Goal: Information Seeking & Learning: Learn about a topic

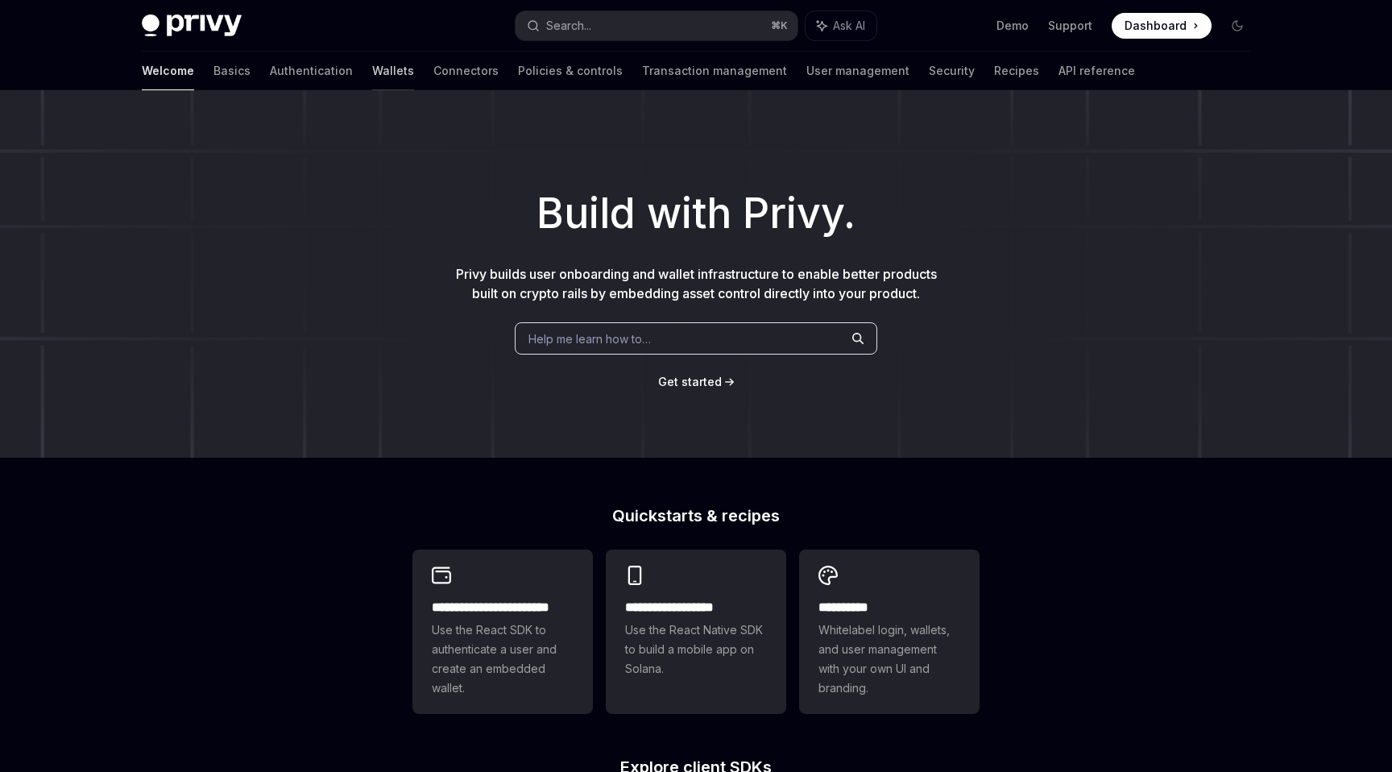
click at [372, 67] on link "Wallets" at bounding box center [393, 71] width 42 height 39
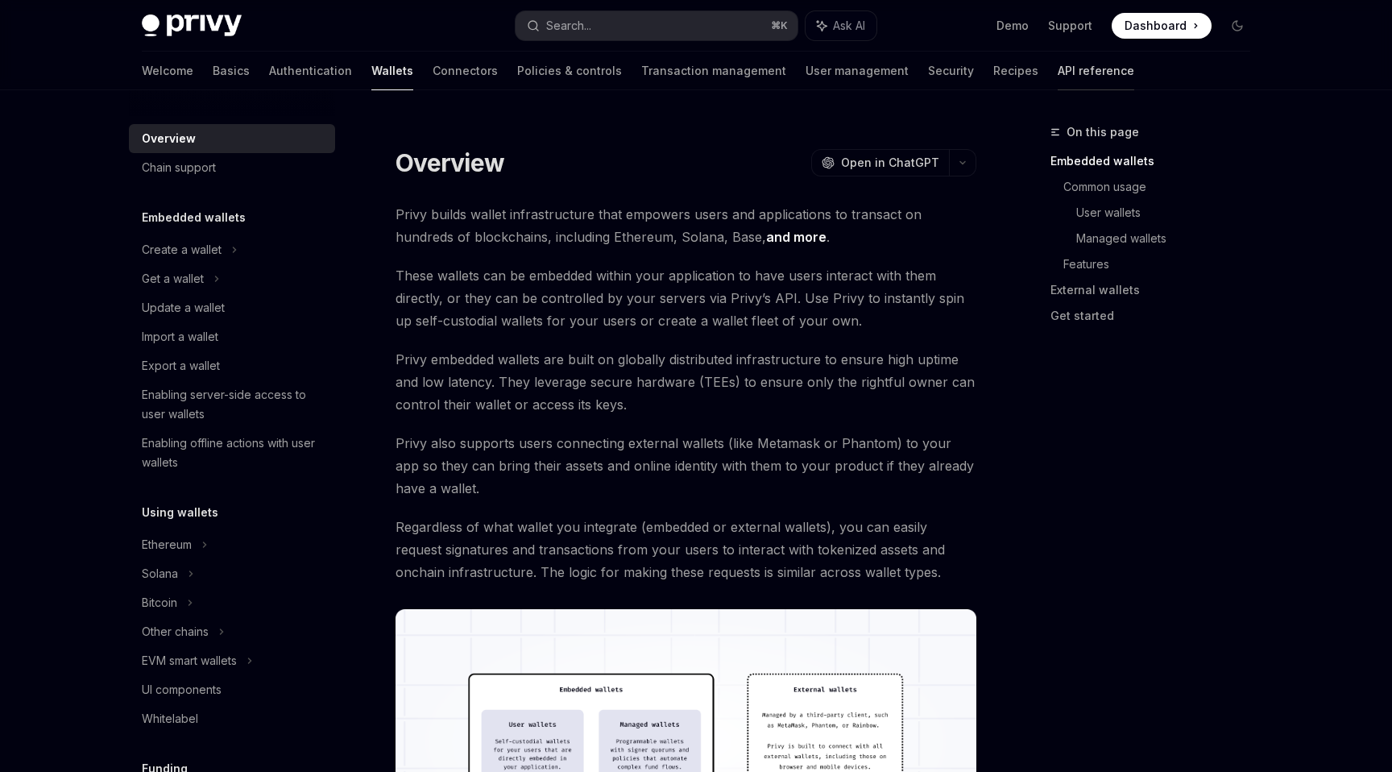
click at [1058, 71] on link "API reference" at bounding box center [1096, 71] width 77 height 39
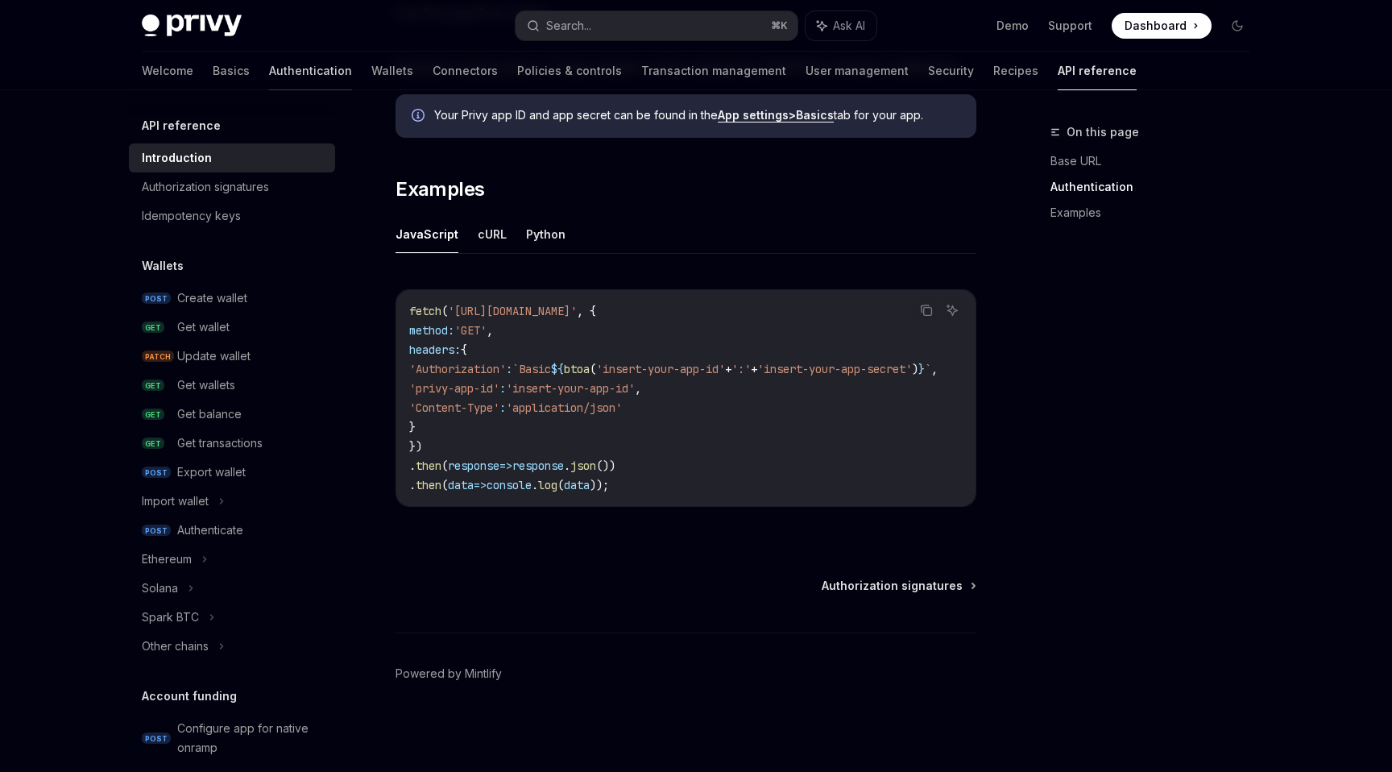
click at [269, 69] on link "Authentication" at bounding box center [310, 71] width 83 height 39
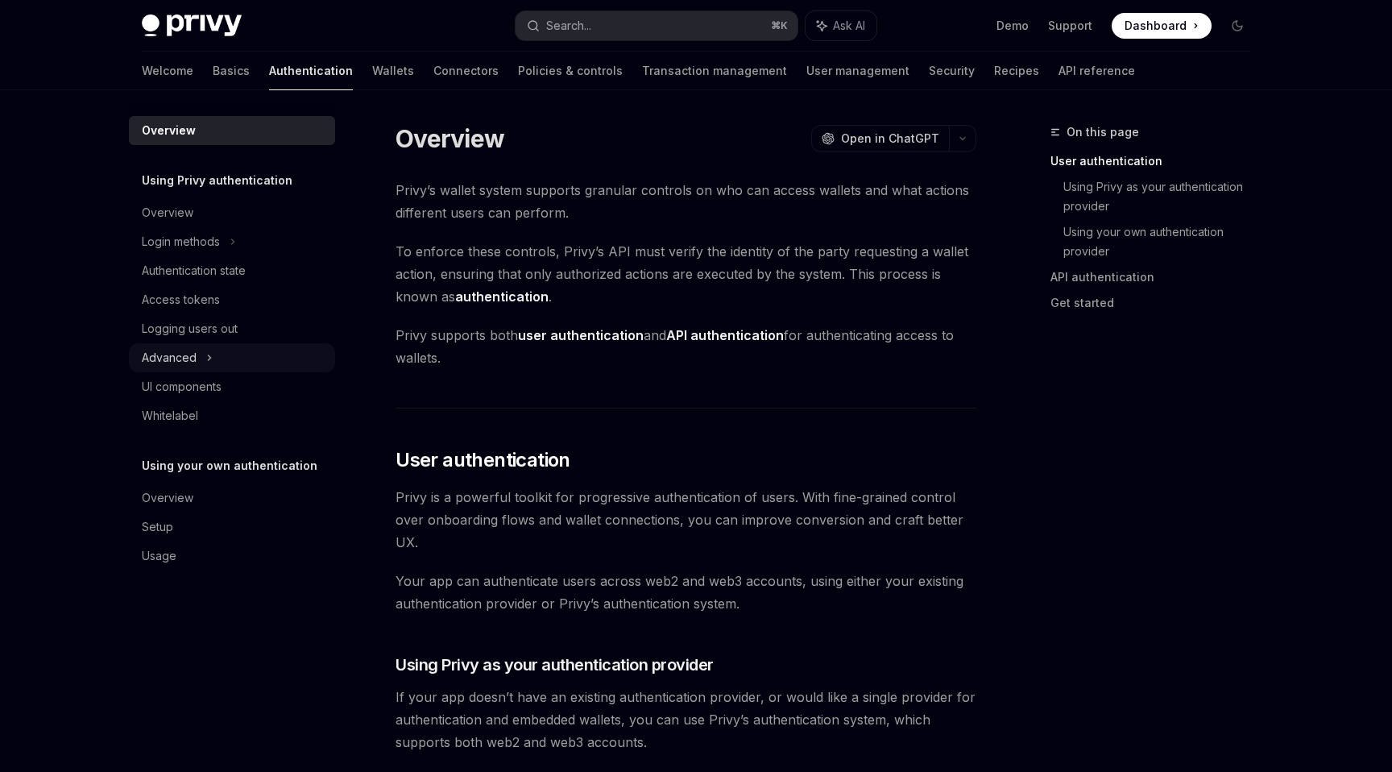
click at [256, 368] on div "Advanced" at bounding box center [232, 357] width 206 height 29
click at [232, 358] on div "Advanced" at bounding box center [232, 357] width 206 height 29
click at [234, 419] on div "Whitelabel" at bounding box center [234, 415] width 184 height 19
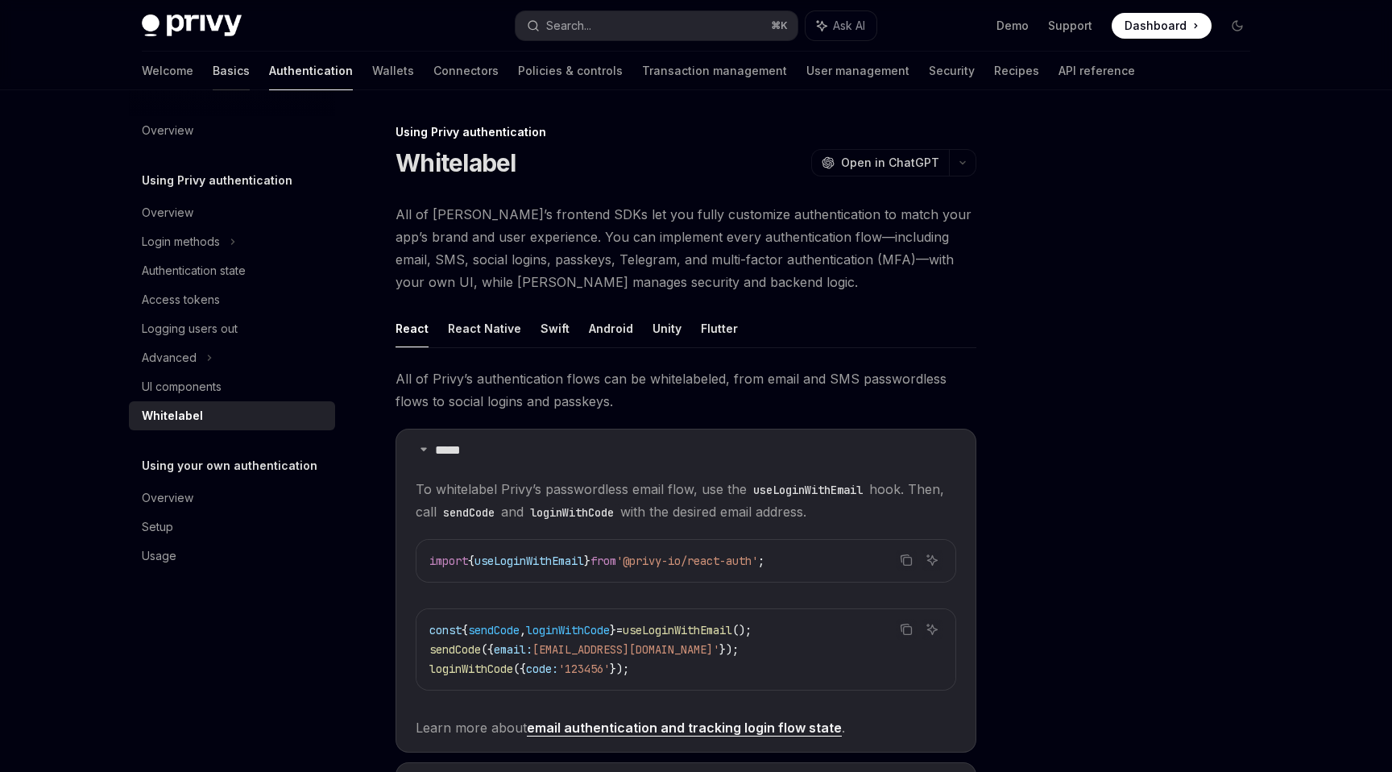
click at [213, 62] on link "Basics" at bounding box center [231, 71] width 37 height 39
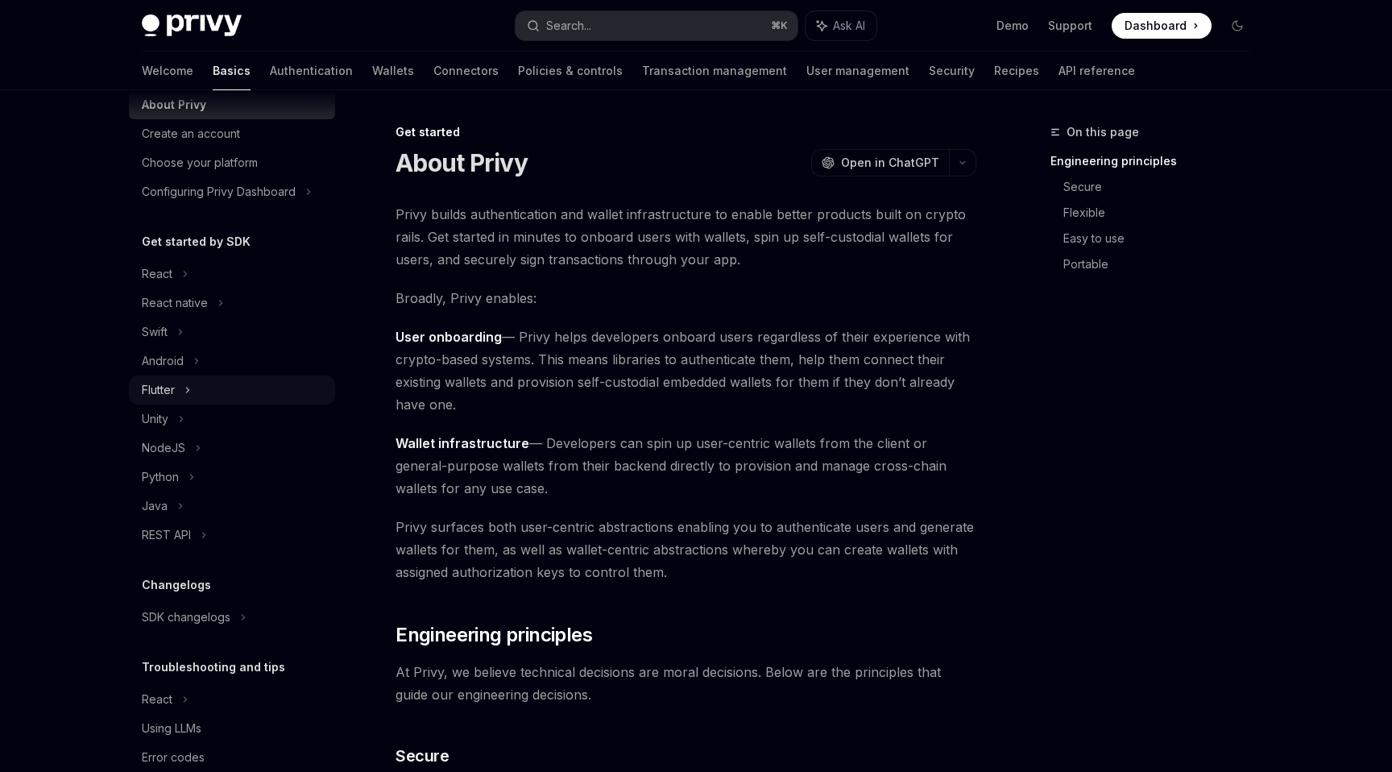
scroll to position [85, 0]
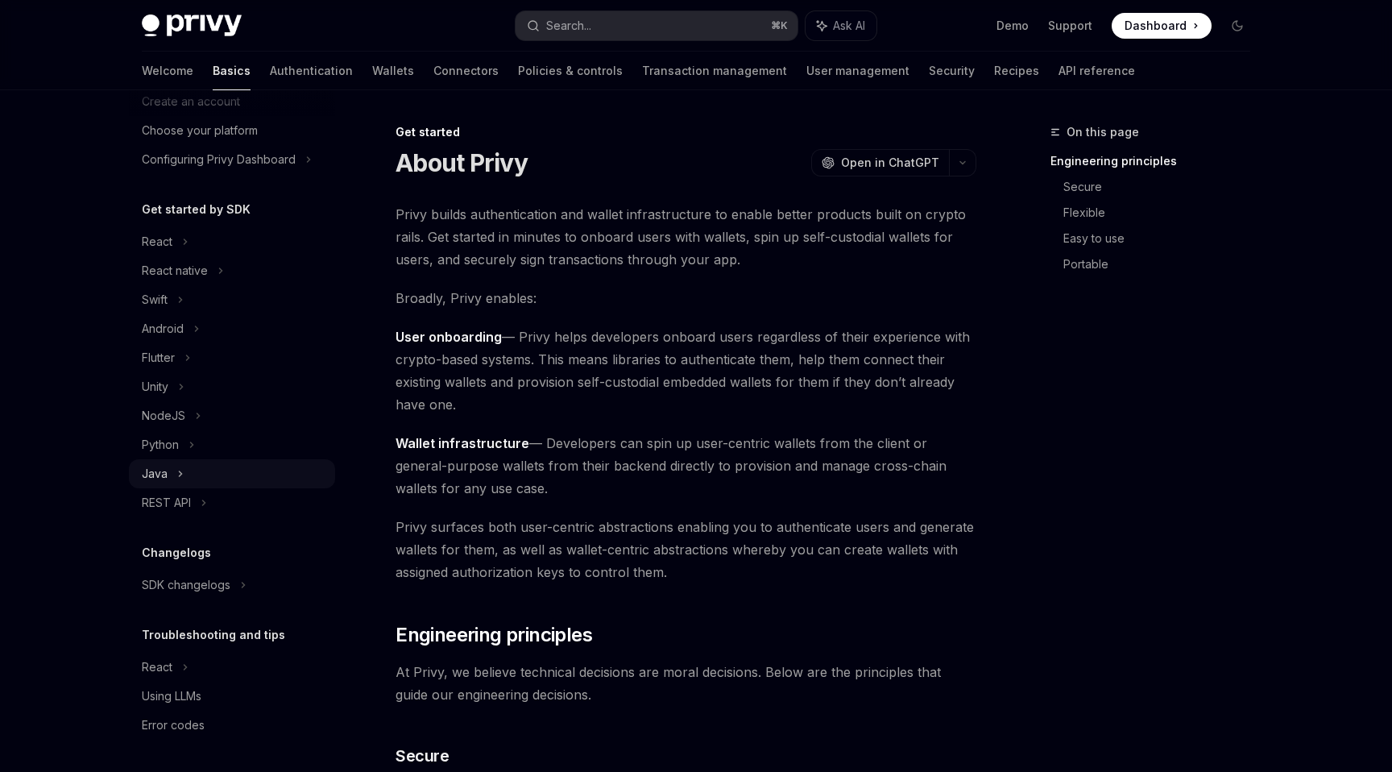
click at [228, 467] on div "Java" at bounding box center [232, 473] width 206 height 29
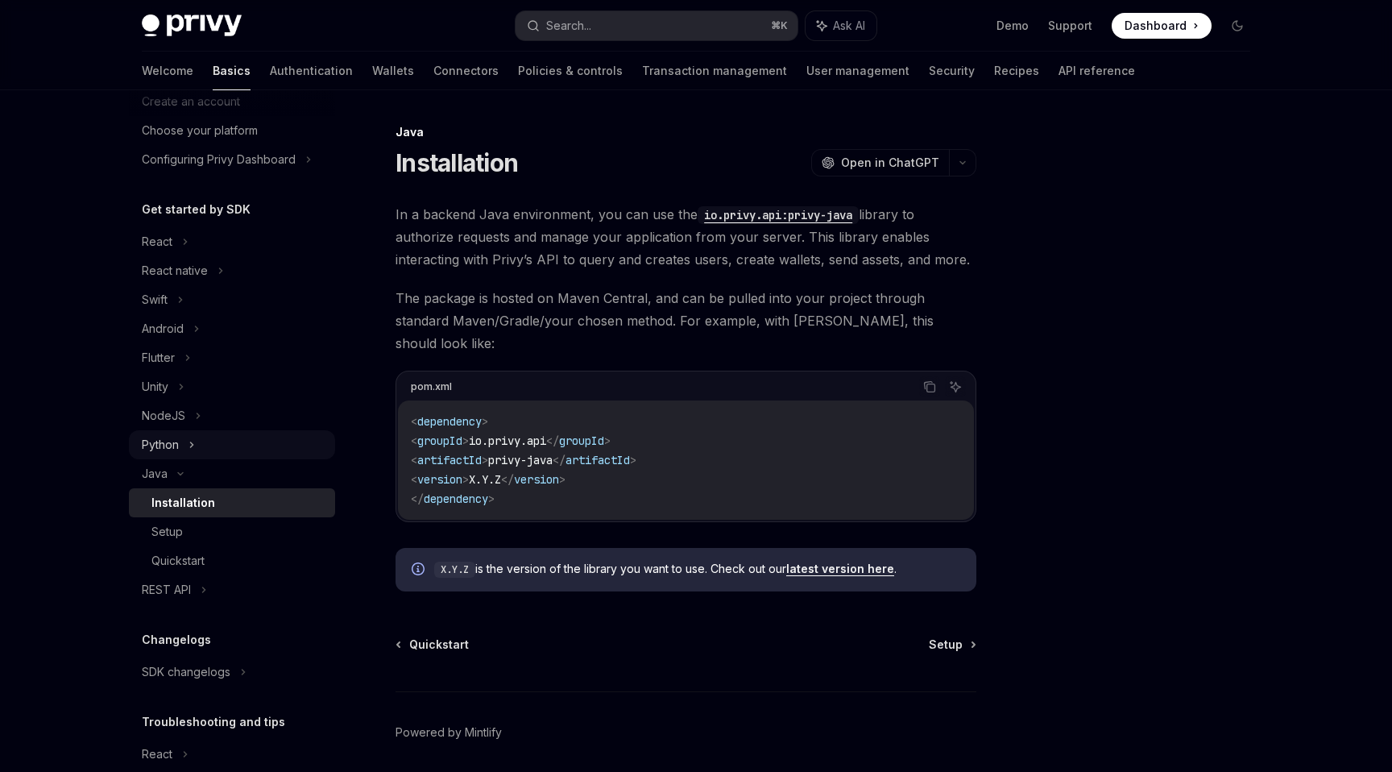
click at [243, 440] on div "Python" at bounding box center [232, 444] width 206 height 29
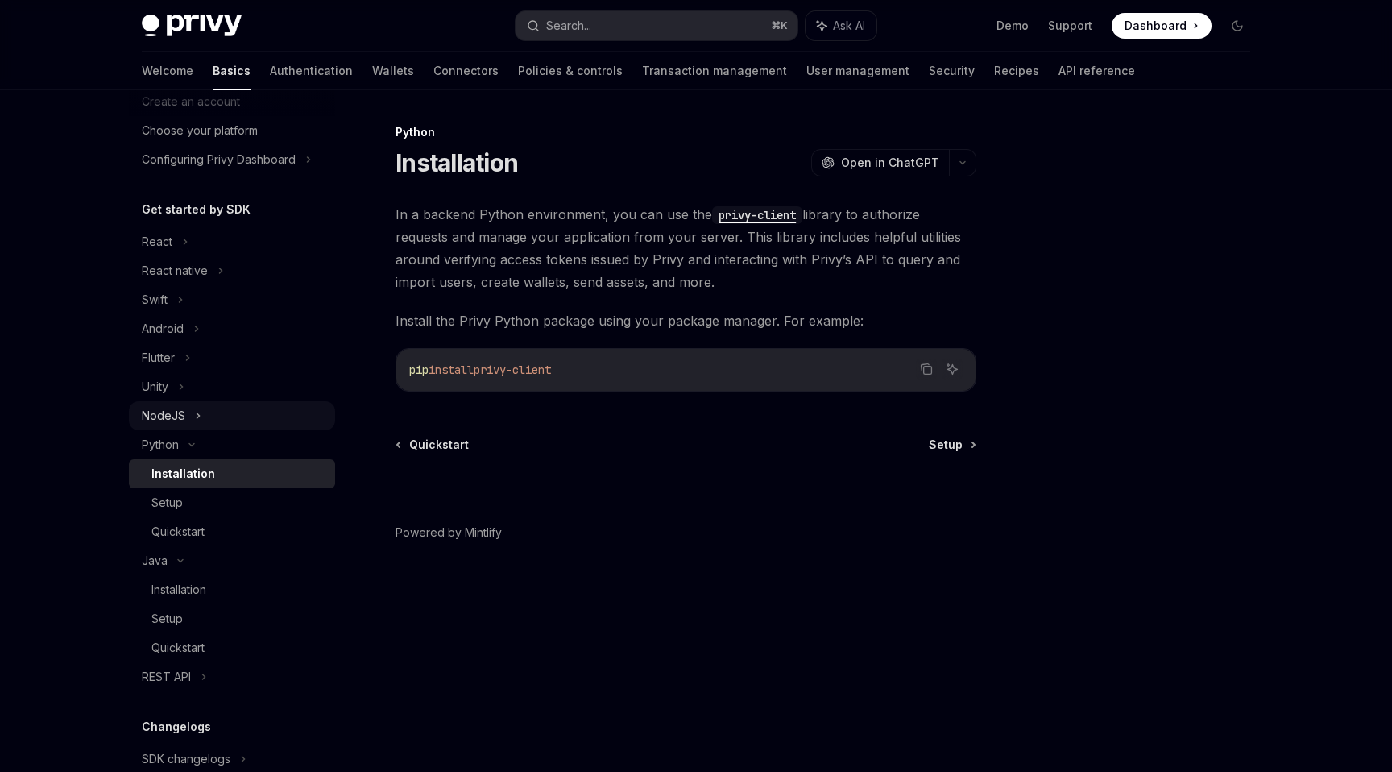
click at [251, 417] on div "NodeJS" at bounding box center [232, 415] width 206 height 29
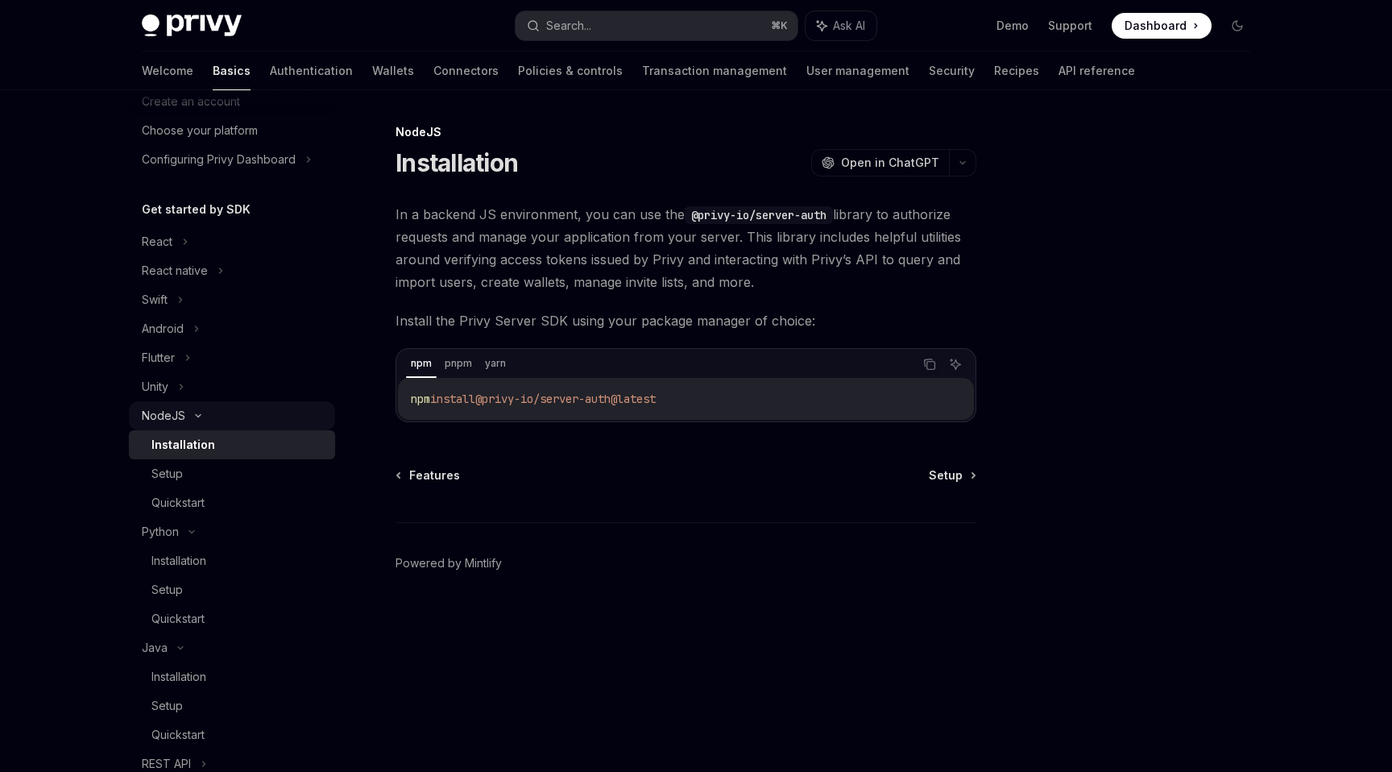
click at [250, 413] on div "NodeJS" at bounding box center [232, 415] width 206 height 29
click at [247, 419] on div "NodeJS" at bounding box center [232, 415] width 206 height 29
click at [258, 397] on div "Unity" at bounding box center [232, 386] width 206 height 29
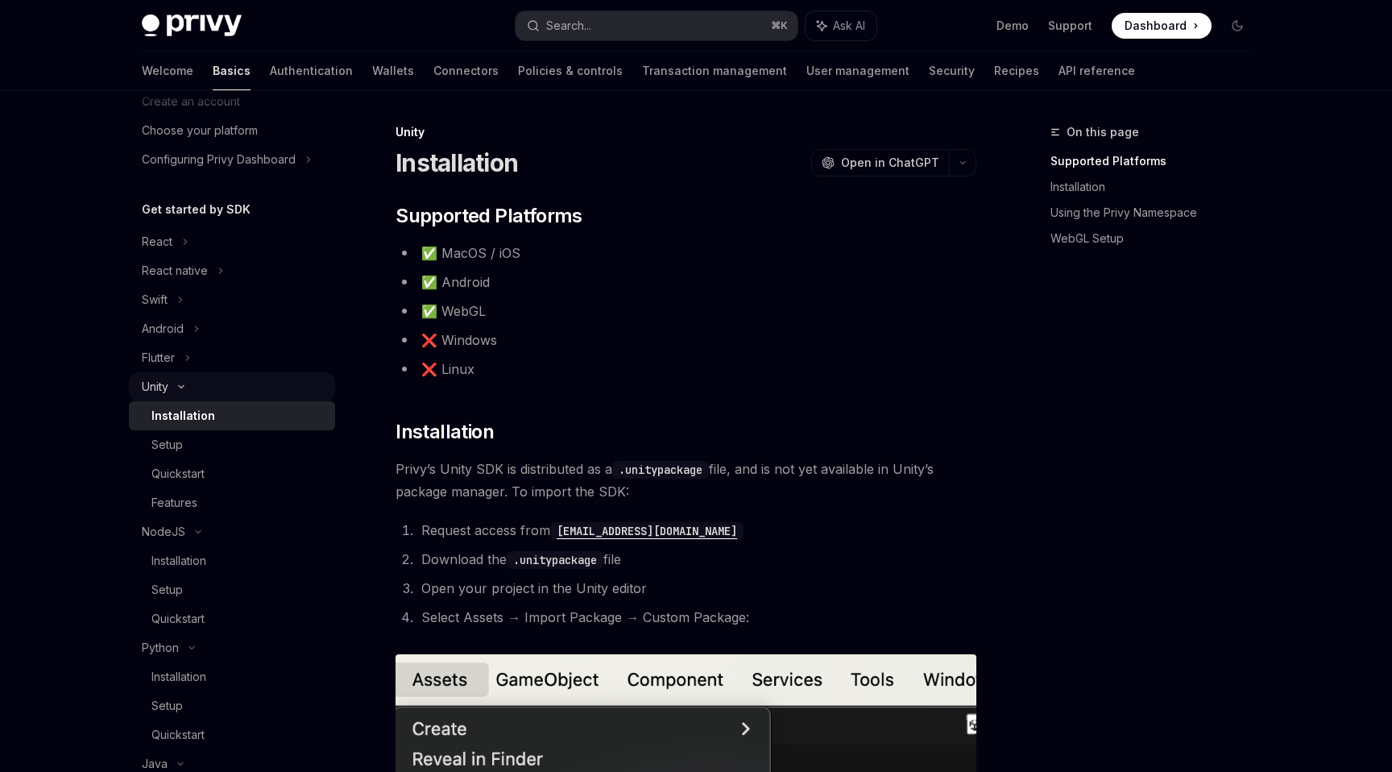
click at [258, 397] on div "Unity" at bounding box center [232, 386] width 206 height 29
click at [249, 415] on div "NodeJS" at bounding box center [232, 415] width 206 height 29
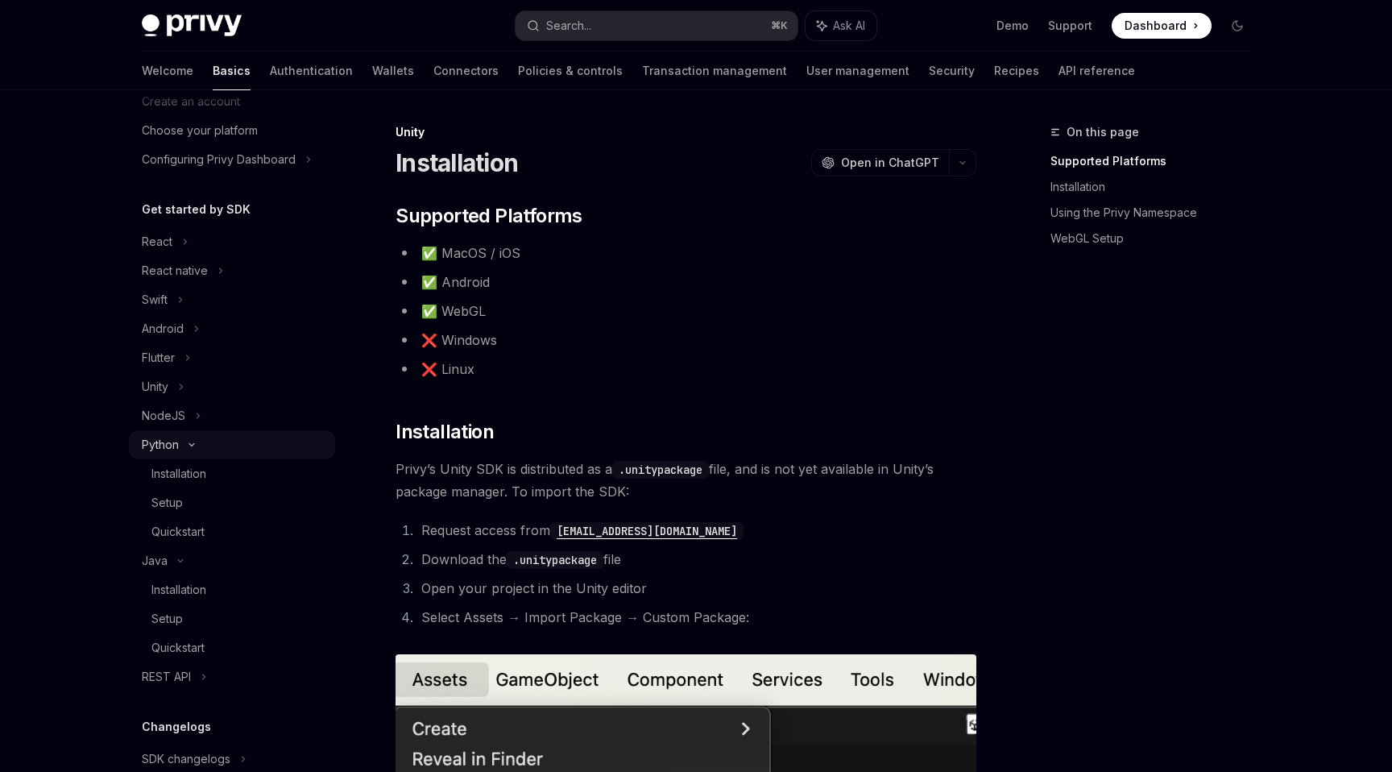
click at [247, 440] on div "Python" at bounding box center [232, 444] width 206 height 29
click at [244, 479] on div "Java" at bounding box center [232, 473] width 206 height 29
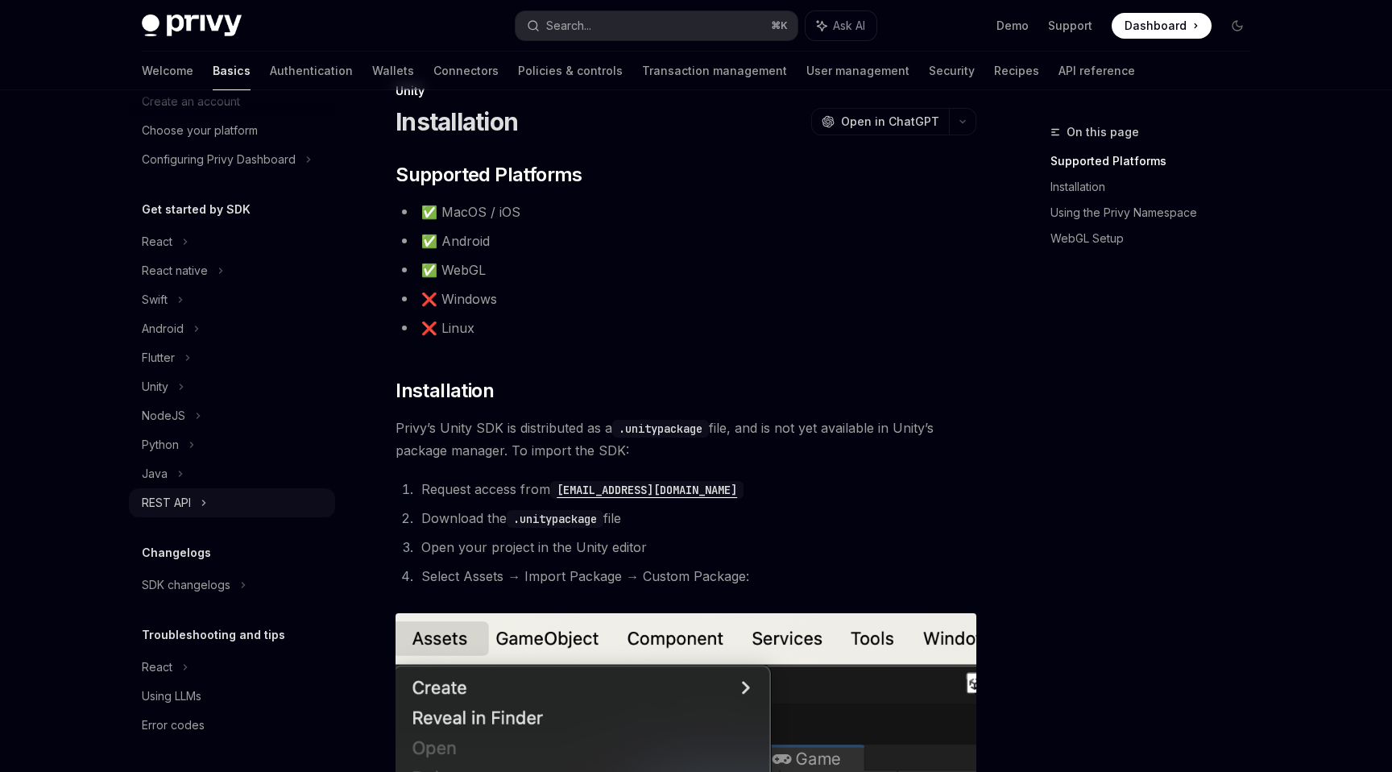
scroll to position [45, 0]
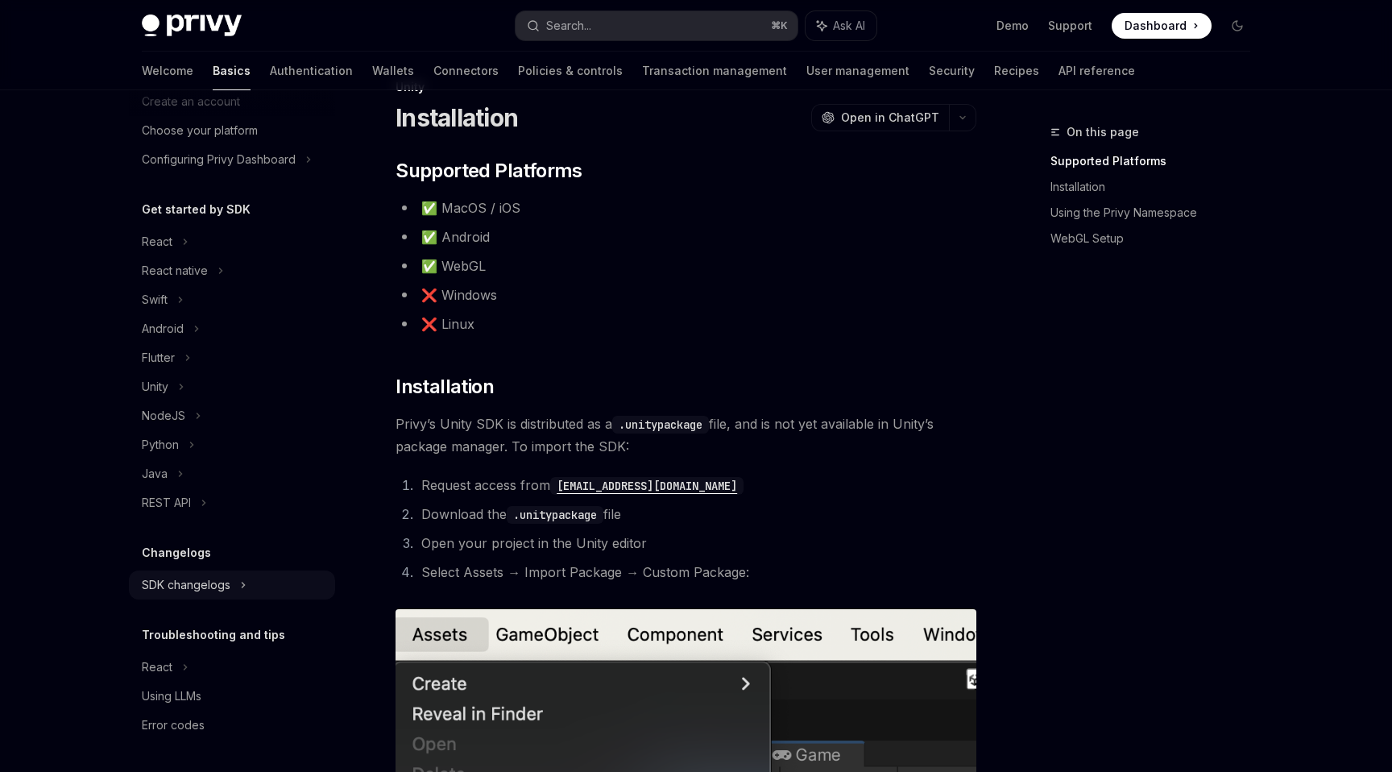
click at [189, 251] on icon at bounding box center [185, 241] width 6 height 19
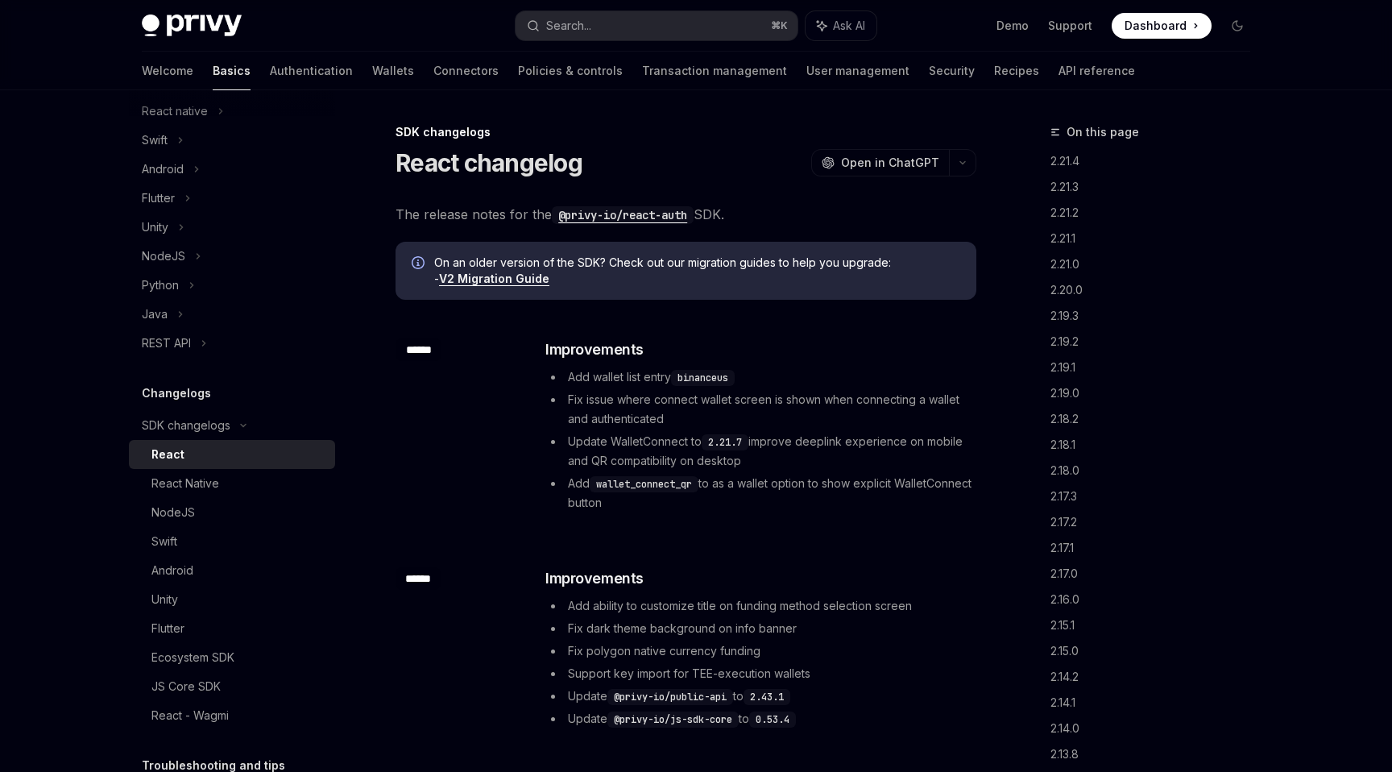
click at [529, 282] on link "V2 Migration Guide" at bounding box center [494, 279] width 110 height 15
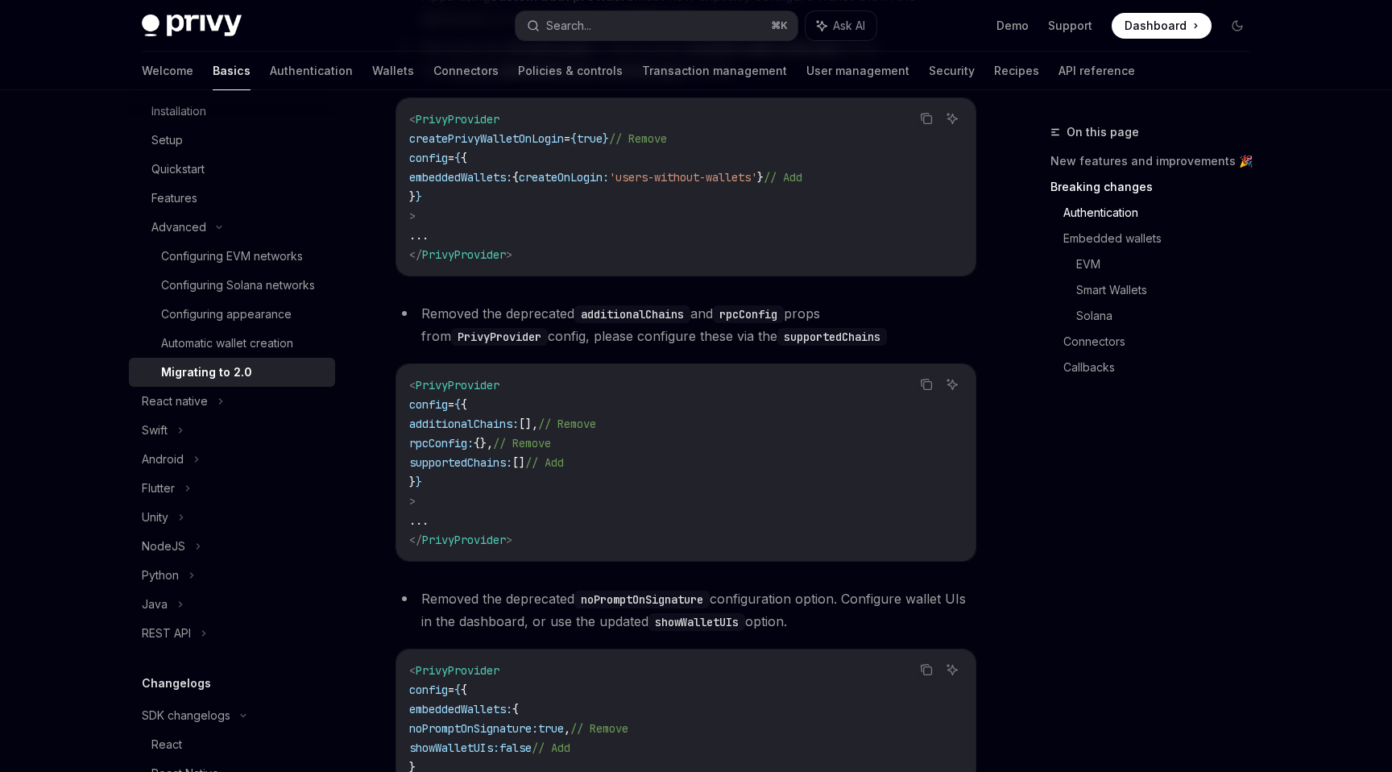
scroll to position [868, 0]
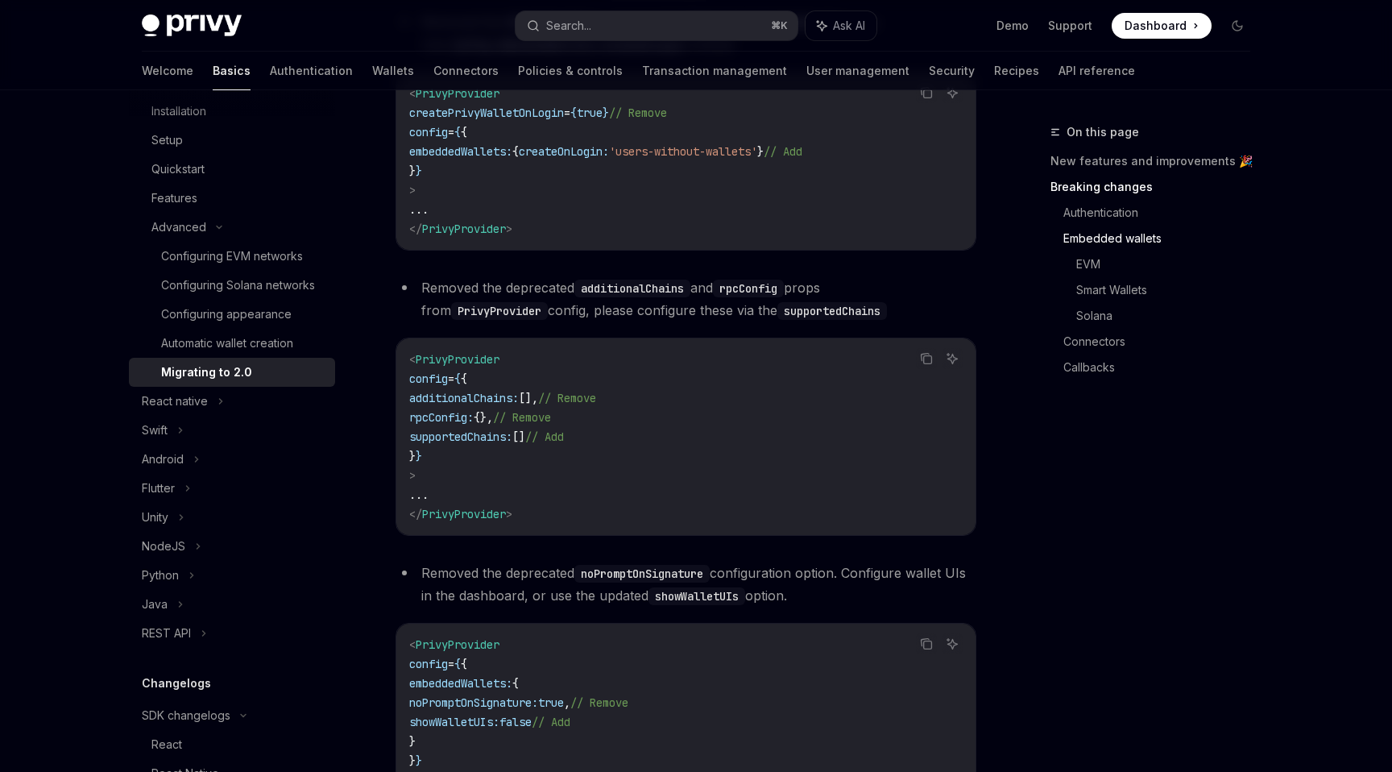
click at [567, 322] on li "Removed the deprecated additionalChains and rpcConfig props from PrivyProvider …" at bounding box center [686, 298] width 581 height 45
click at [579, 297] on code "additionalChains" at bounding box center [633, 289] width 116 height 18
click at [578, 321] on li "Removed the deprecated additionalChains and rpcConfig props from PrivyProvider …" at bounding box center [686, 298] width 581 height 45
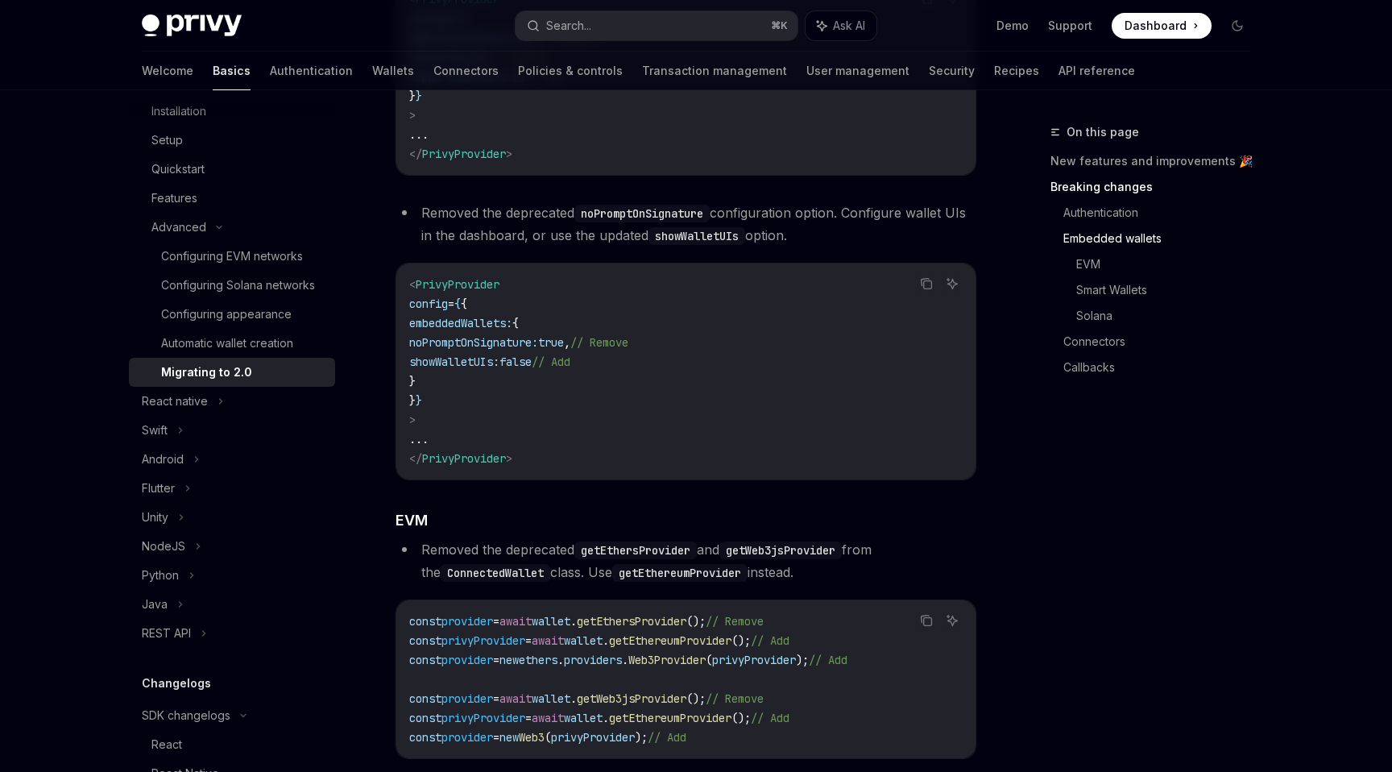
scroll to position [1449, 0]
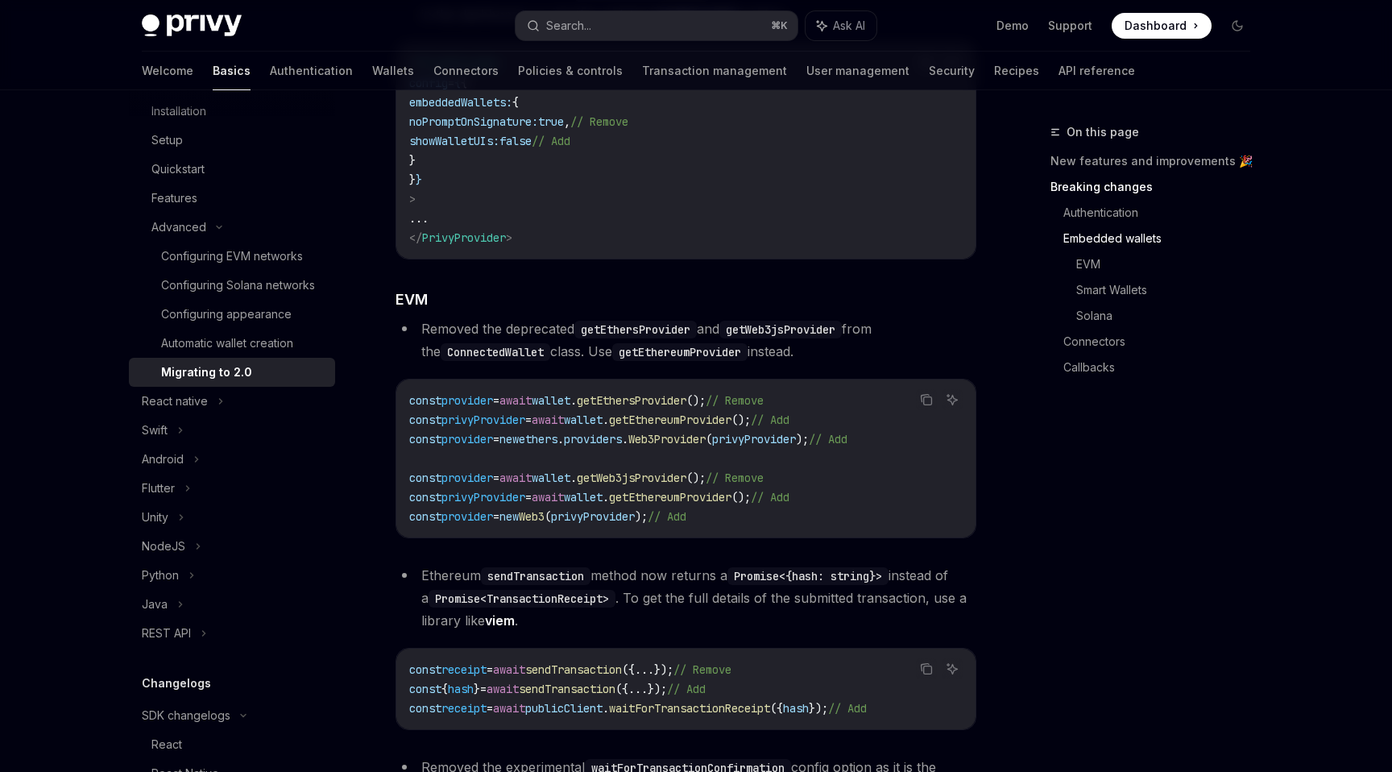
click at [573, 351] on li "Removed the deprecated getEthersProvider and getWeb3jsProvider from the Connect…" at bounding box center [686, 339] width 581 height 45
click at [500, 354] on li "Removed the deprecated getEthersProvider and getWeb3jsProvider from the Connect…" at bounding box center [686, 339] width 581 height 45
click at [575, 363] on li "Removed the deprecated getEthersProvider and getWeb3jsProvider from the Connect…" at bounding box center [686, 339] width 581 height 45
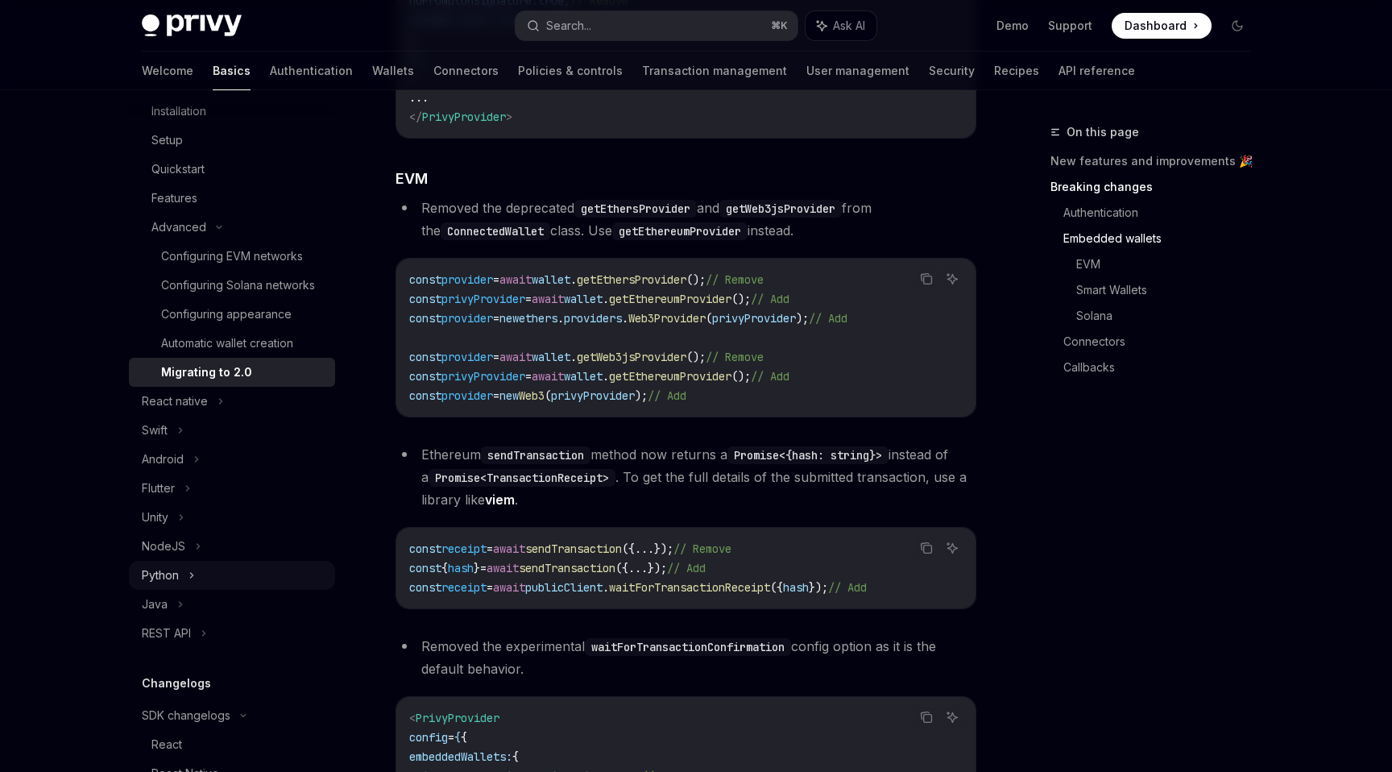
scroll to position [1419, 0]
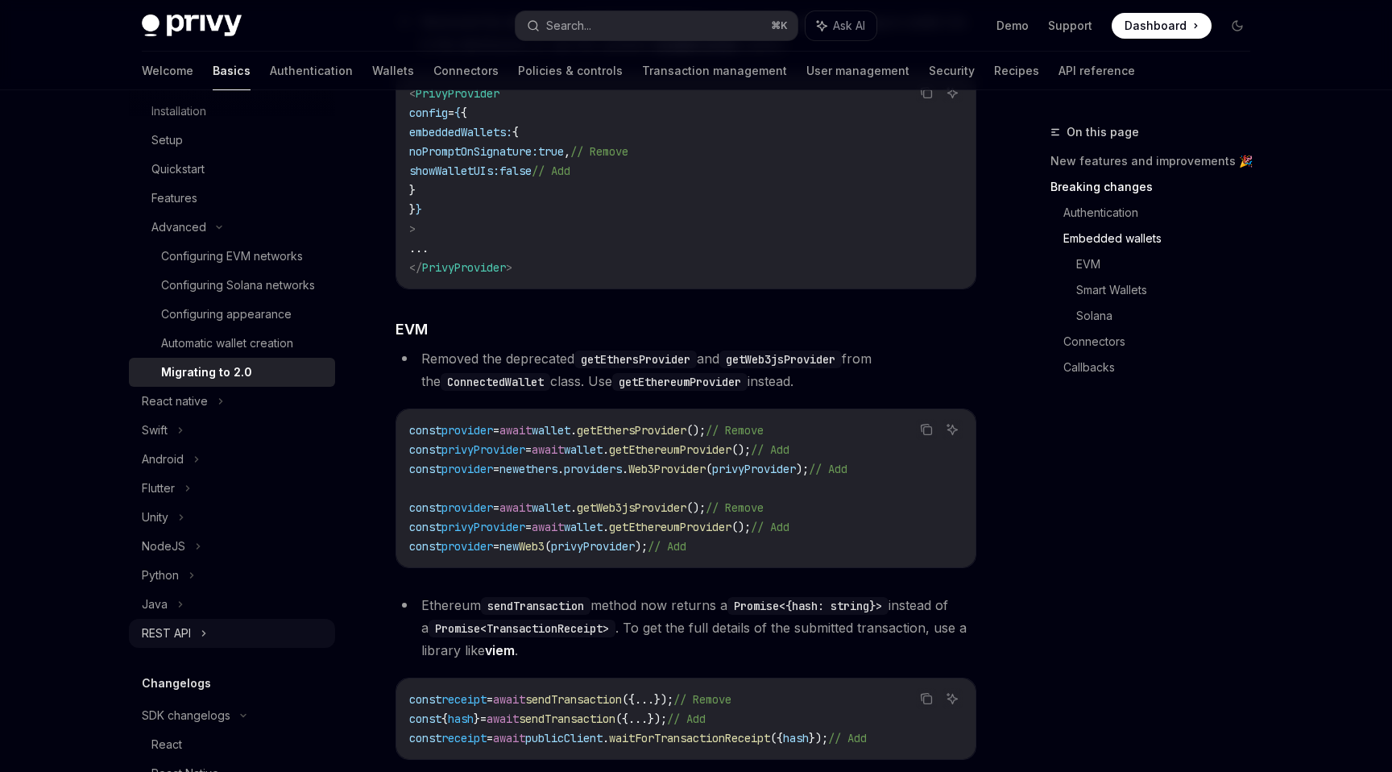
click at [212, 627] on div "REST API" at bounding box center [232, 633] width 206 height 29
type textarea "*"
